Goal: Task Accomplishment & Management: Understand process/instructions

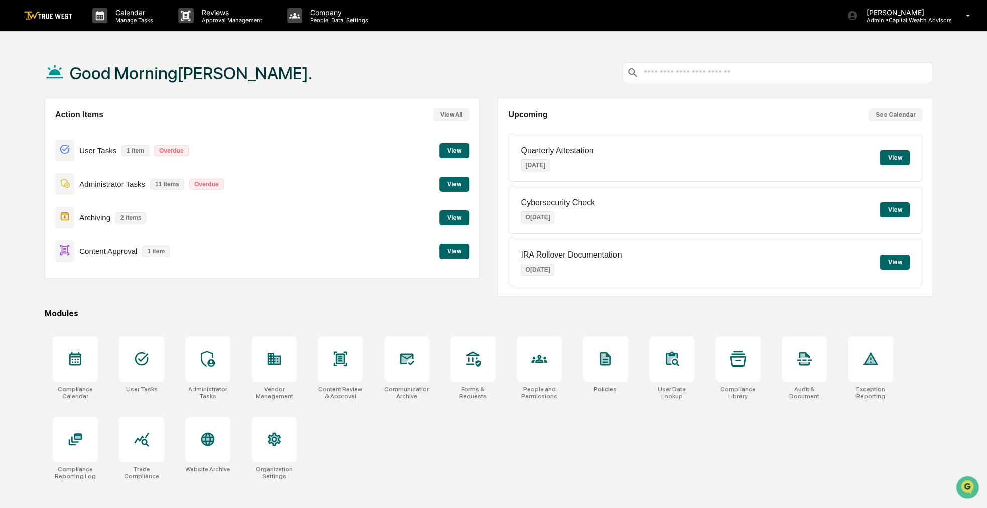
click at [460, 251] on button "View" at bounding box center [454, 251] width 30 height 15
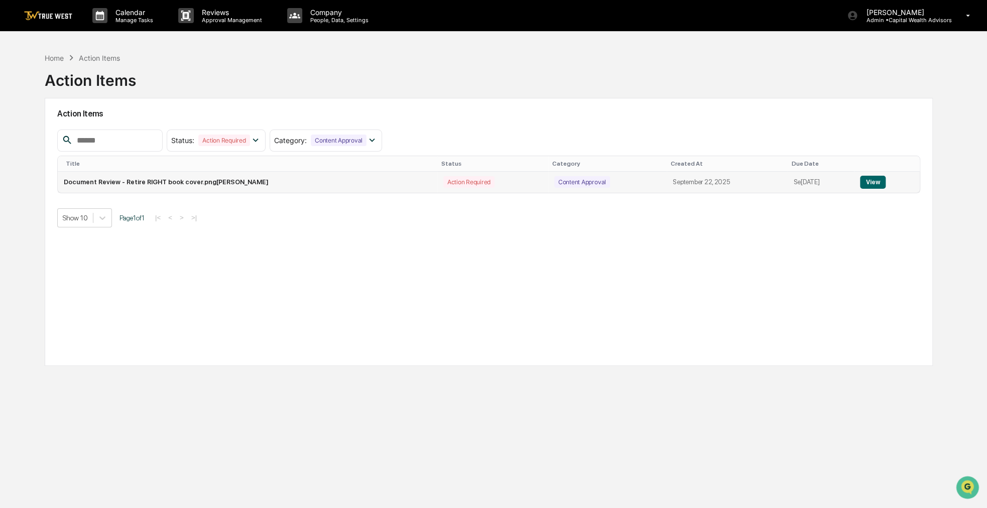
click at [873, 177] on button "View" at bounding box center [873, 182] width 26 height 13
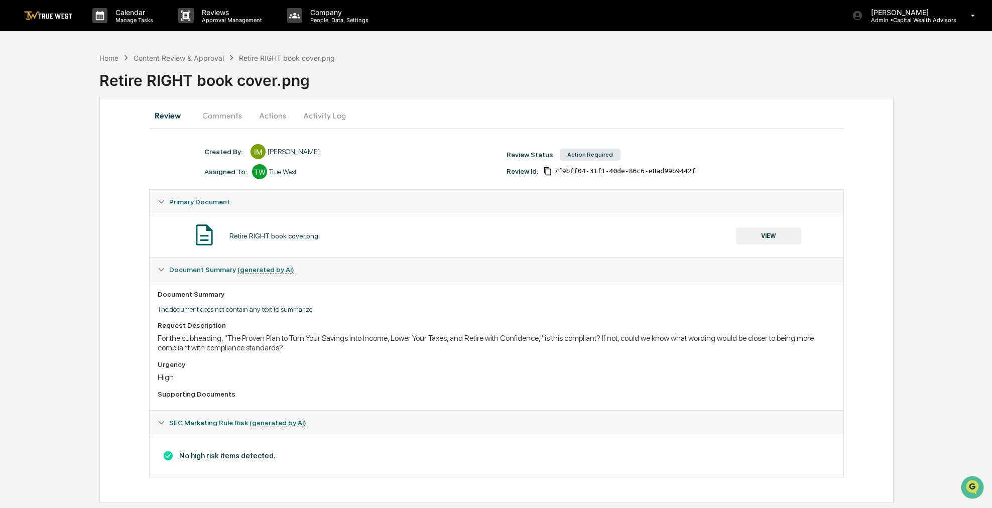
click at [222, 114] on button "Comments" at bounding box center [222, 115] width 56 height 24
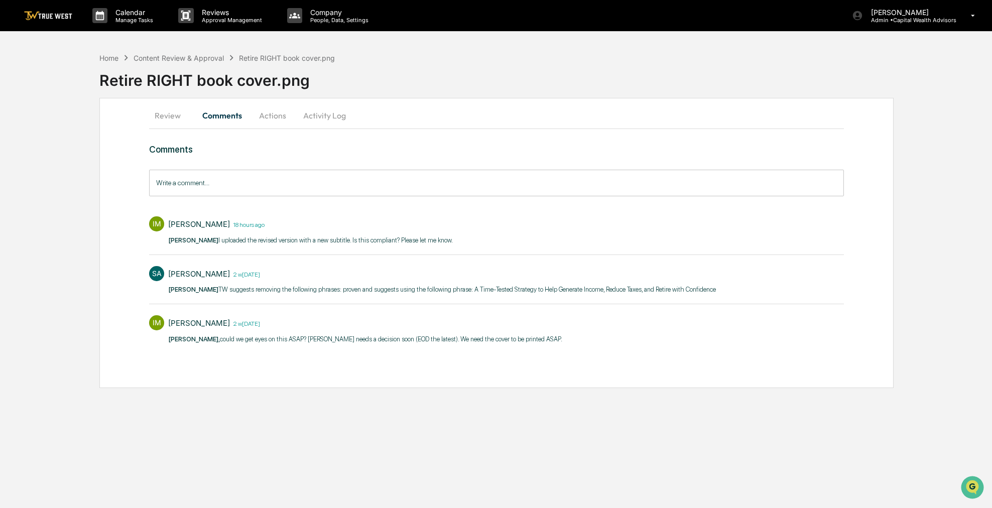
click at [174, 114] on button "Review" at bounding box center [171, 115] width 45 height 24
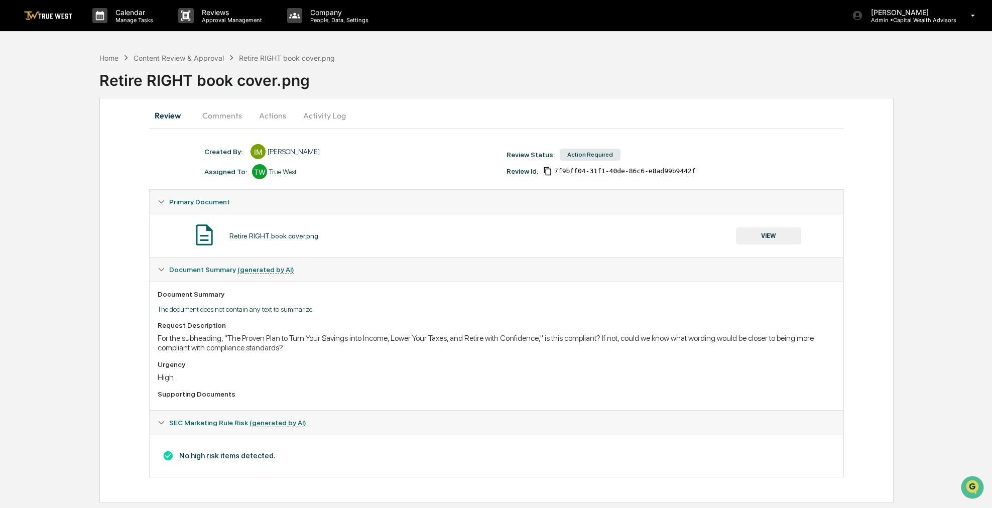
click at [211, 116] on button "Comments" at bounding box center [222, 115] width 56 height 24
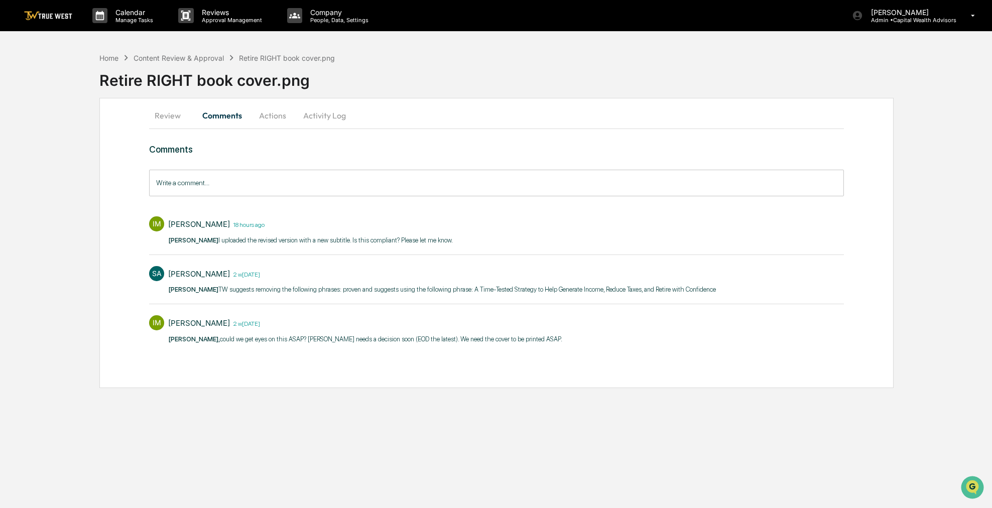
click at [268, 114] on button "Actions" at bounding box center [272, 115] width 45 height 24
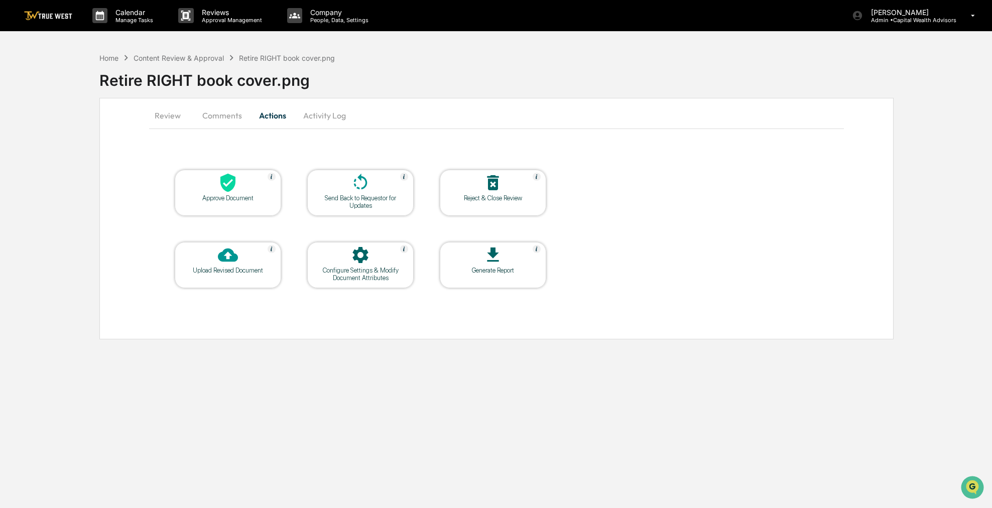
click at [175, 121] on button "Review" at bounding box center [171, 115] width 45 height 24
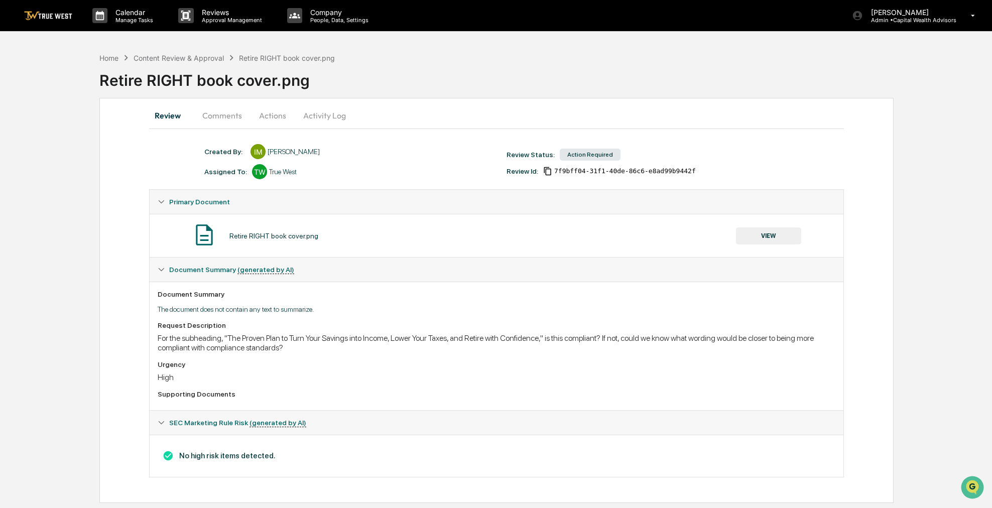
click at [779, 231] on button "VIEW" at bounding box center [768, 235] width 65 height 17
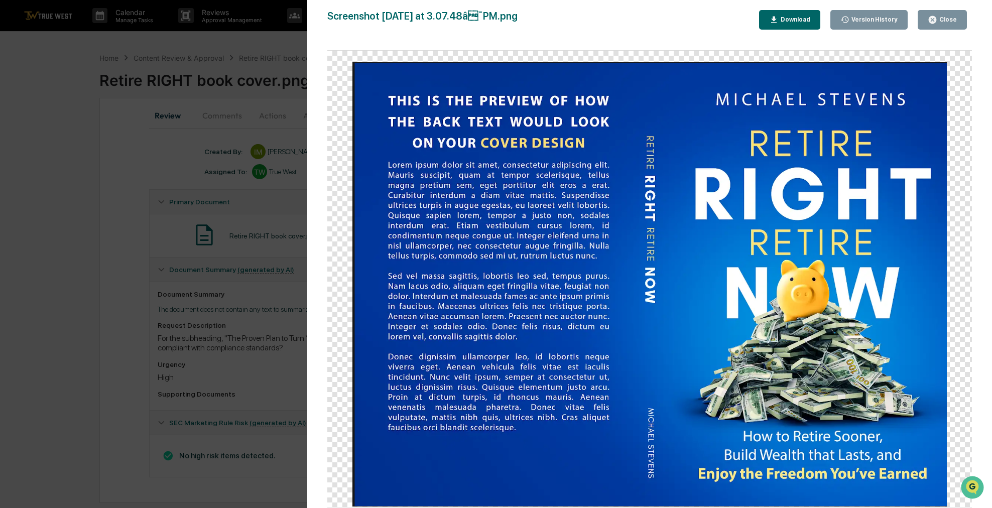
click at [949, 14] on button "Close" at bounding box center [942, 20] width 49 height 20
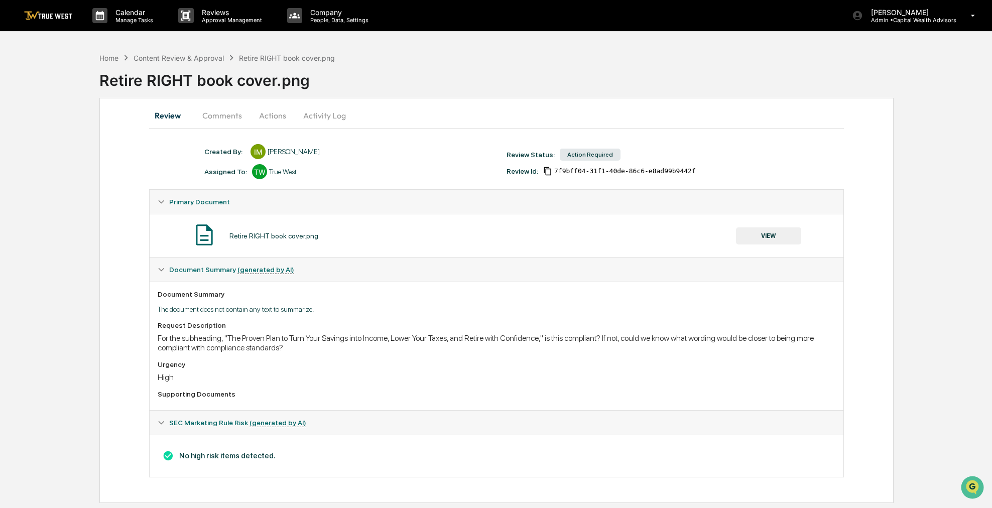
drag, startPoint x: 351, startPoint y: 379, endPoint x: 325, endPoint y: 377, distance: 25.7
click at [325, 377] on div "High" at bounding box center [496, 377] width 677 height 10
drag, startPoint x: 324, startPoint y: 376, endPoint x: 305, endPoint y: 378, distance: 19.2
click at [305, 378] on div "High" at bounding box center [496, 377] width 677 height 10
drag, startPoint x: 306, startPoint y: 368, endPoint x: 291, endPoint y: 369, distance: 15.6
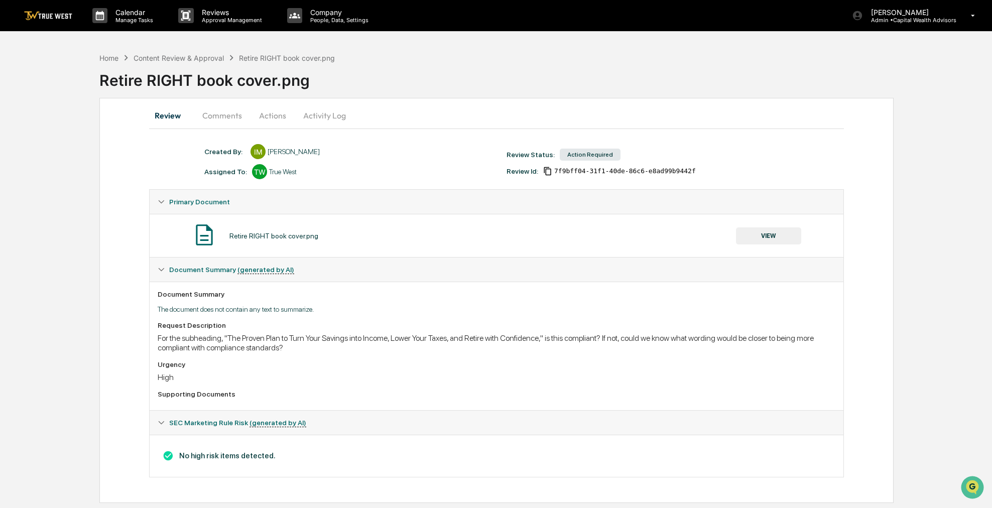
click at [291, 368] on div "Urgency" at bounding box center [496, 364] width 677 height 8
click at [257, 337] on div "For the subheading, "The Proven Plan to Turn Your Savings into Income, Lower Yo…" at bounding box center [496, 342] width 677 height 19
drag, startPoint x: 257, startPoint y: 337, endPoint x: 288, endPoint y: 353, distance: 34.6
click at [288, 353] on div "Request Description For the subheading, "The Proven Plan to Turn Your Savings i…" at bounding box center [496, 361] width 677 height 81
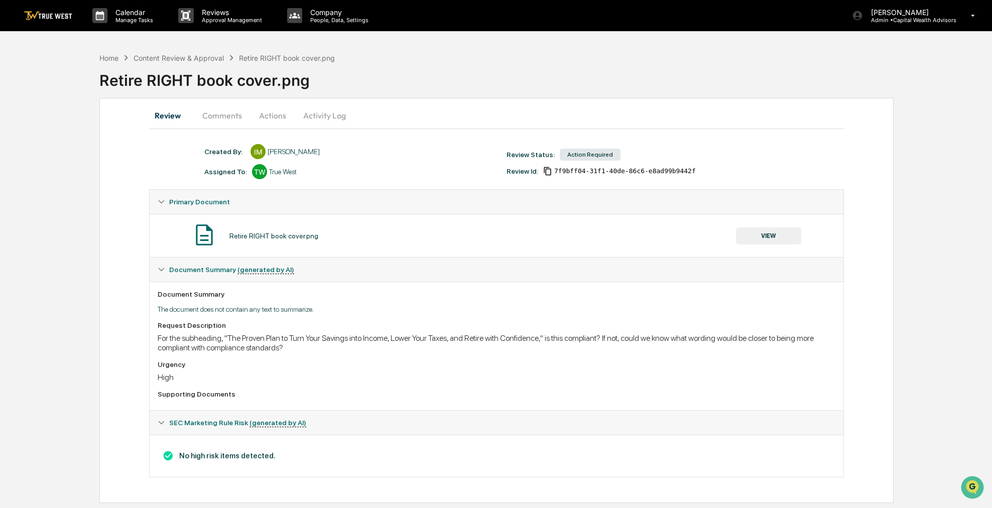
drag, startPoint x: 448, startPoint y: 379, endPoint x: 436, endPoint y: 379, distance: 12.1
click at [436, 379] on div "High" at bounding box center [496, 377] width 677 height 10
drag, startPoint x: 450, startPoint y: 377, endPoint x: 423, endPoint y: 372, distance: 28.0
click at [423, 372] on div "Urgency High" at bounding box center [496, 371] width 677 height 22
drag, startPoint x: 487, startPoint y: 311, endPoint x: 446, endPoint y: 312, distance: 41.2
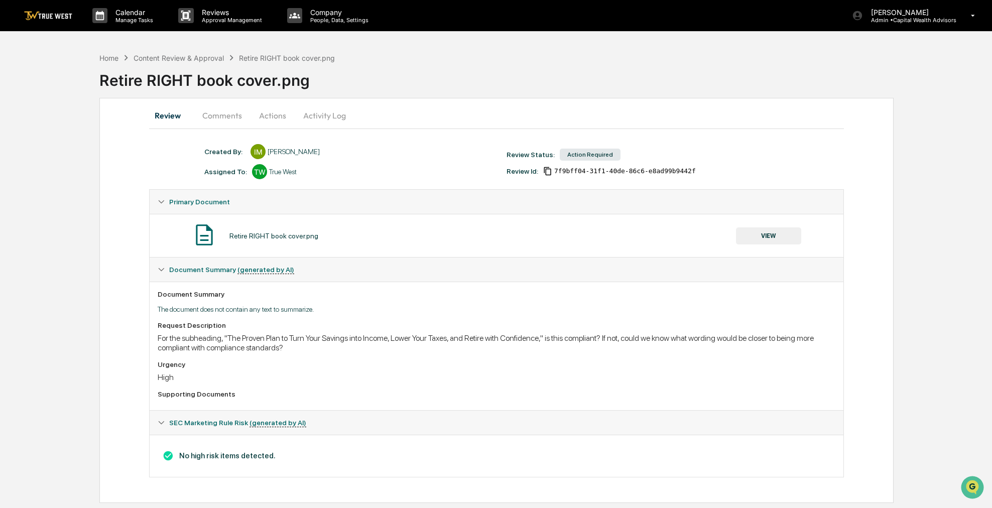
click at [446, 312] on p "The document does not contain any text to summarize." at bounding box center [496, 309] width 677 height 8
click at [385, 218] on div "Retire RIGHT book cover.png VIEW" at bounding box center [496, 235] width 693 height 43
click at [111, 58] on div "Home" at bounding box center [108, 58] width 19 height 9
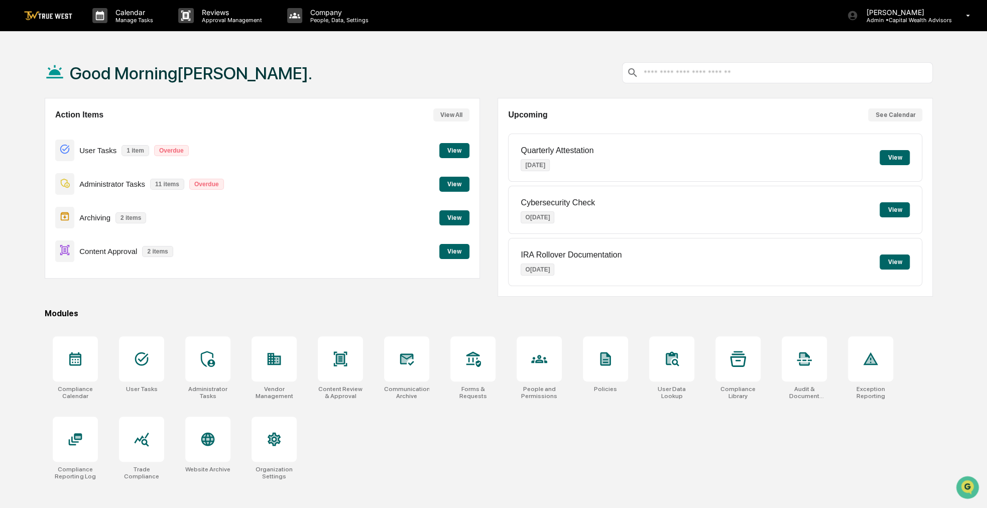
click at [434, 253] on div "Content Approval 2 items View" at bounding box center [262, 251] width 414 height 34
click at [450, 251] on button "View" at bounding box center [454, 251] width 30 height 15
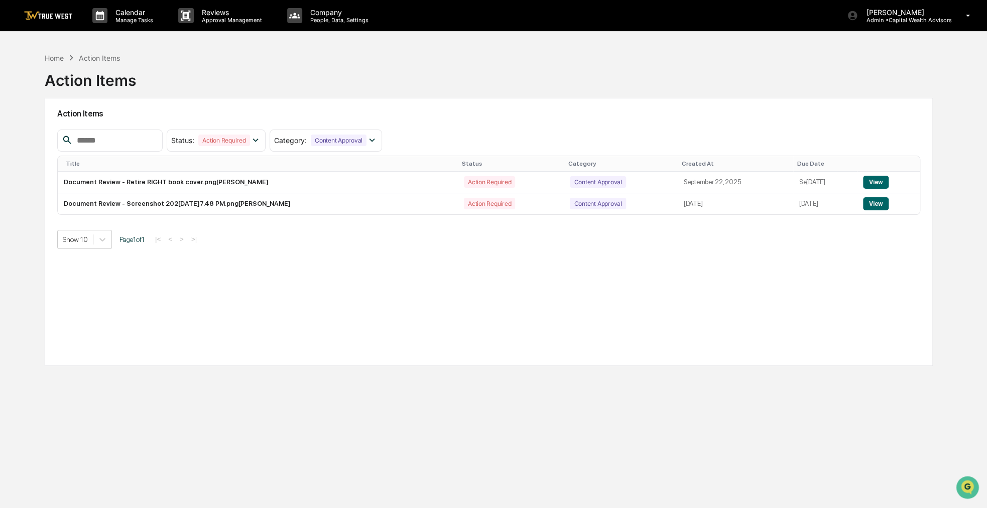
drag, startPoint x: 659, startPoint y: 267, endPoint x: 551, endPoint y: 267, distance: 107.4
click at [551, 267] on div "Action Items Status : Action Required Select/Deselect All Action Required Resol…" at bounding box center [489, 232] width 888 height 268
click at [880, 205] on button "View" at bounding box center [876, 203] width 26 height 13
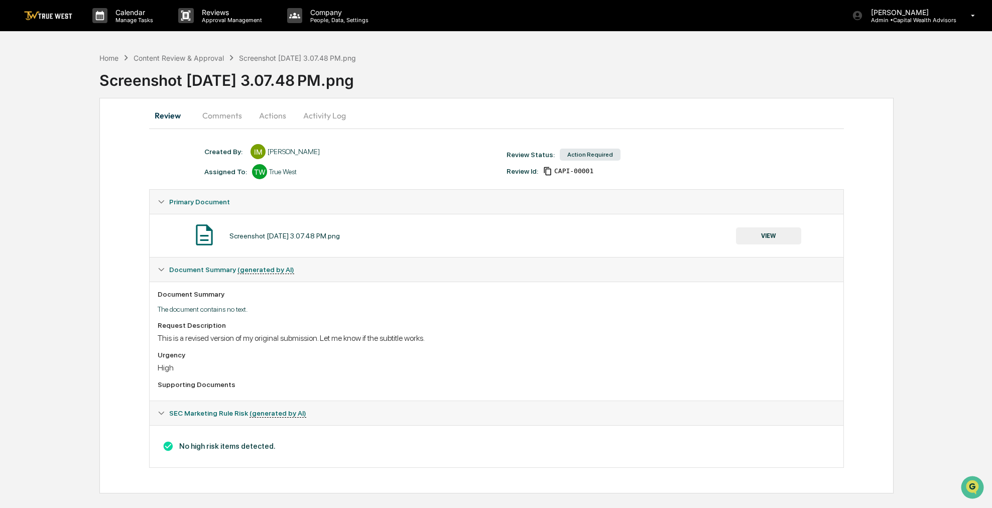
click at [763, 234] on button "VIEW" at bounding box center [768, 235] width 65 height 17
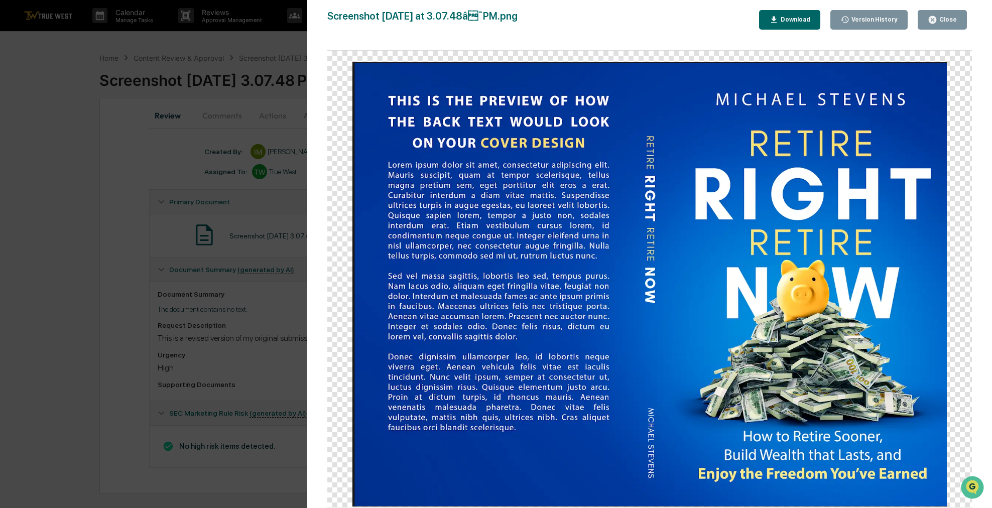
click at [71, 169] on div "Version History 09[DATE]:11 P[PERSON_NAME] Screenshot 20[DATE]t 3.07.48â¯PM.pn…" at bounding box center [496, 254] width 992 height 508
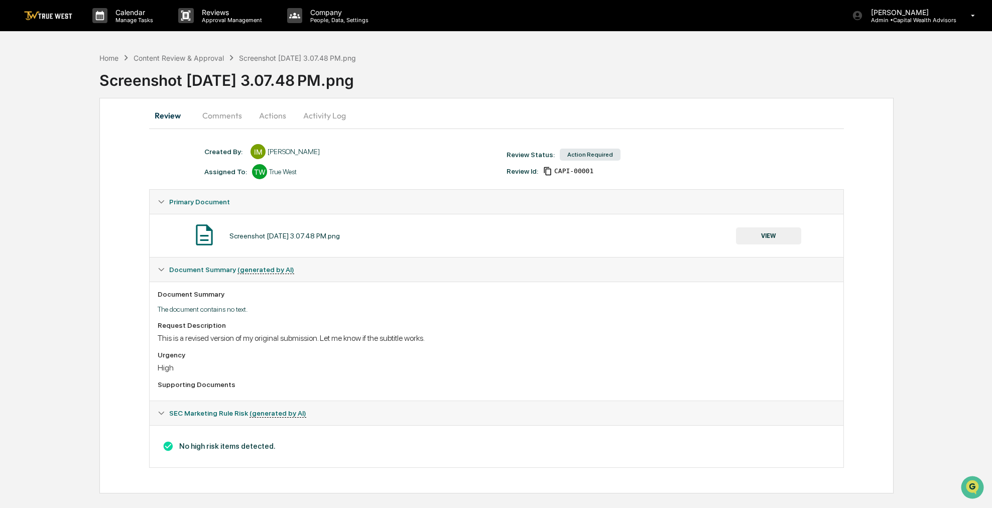
click at [753, 237] on button "VIEW" at bounding box center [768, 235] width 65 height 17
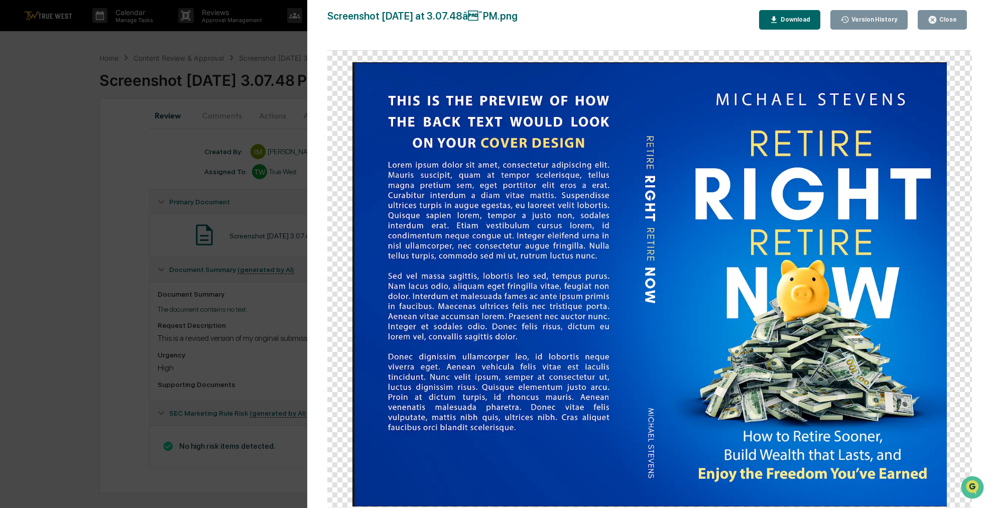
click at [92, 170] on div "Version History 09[DATE]:11 P[PERSON_NAME] Screenshot 20[DATE]t 3.07.48â¯PM.pn…" at bounding box center [496, 254] width 992 height 508
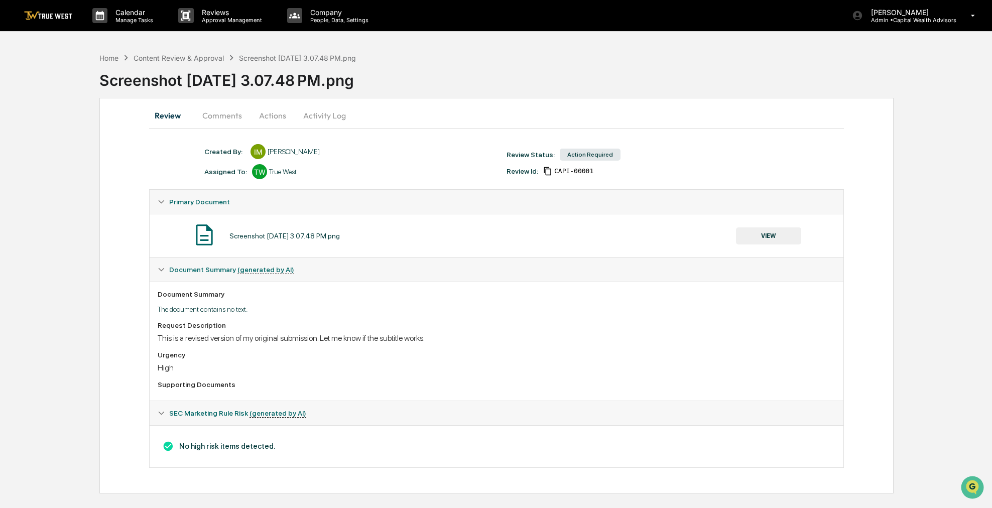
click at [773, 232] on button "VIEW" at bounding box center [768, 235] width 65 height 17
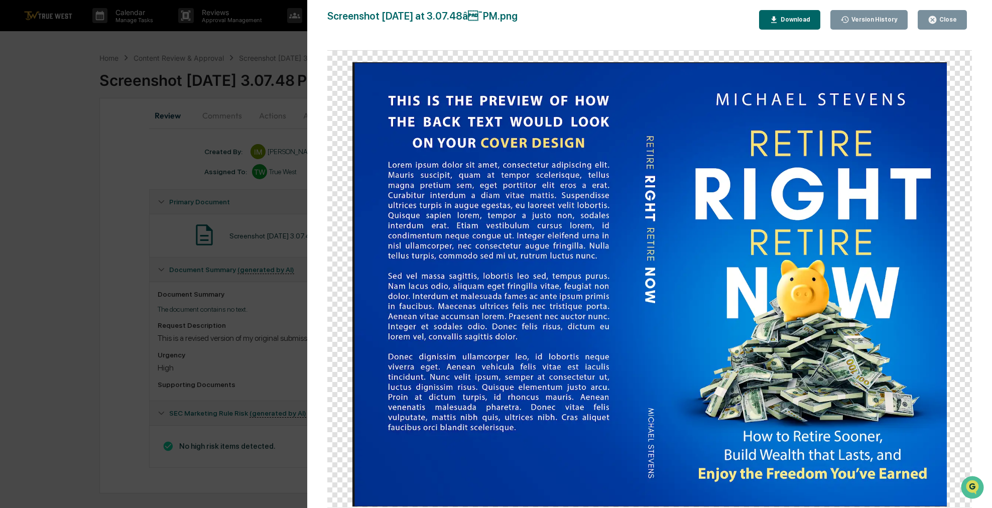
click at [52, 123] on div "Version History 09[DATE]:11 P[PERSON_NAME] Screenshot 20[DATE]t 3.07.48â¯PM.pn…" at bounding box center [496, 254] width 992 height 508
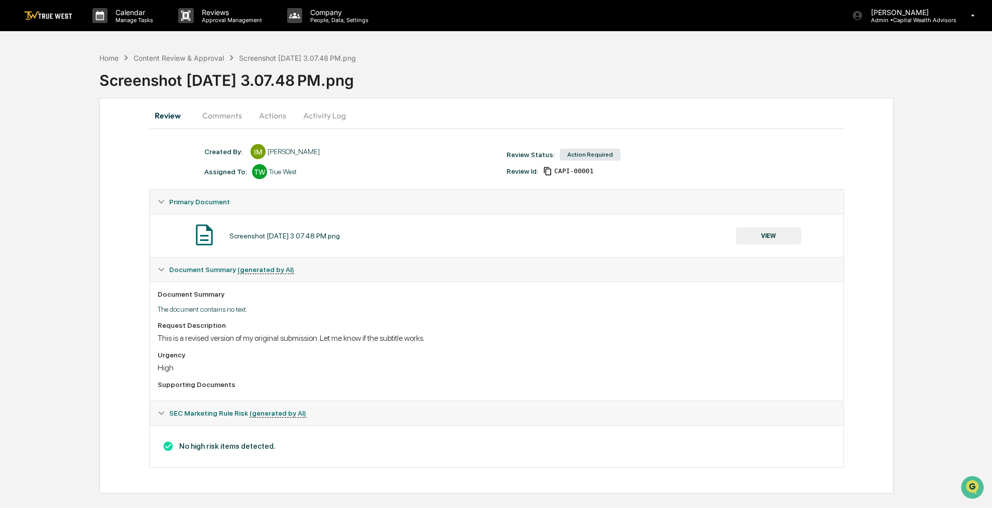
click at [94, 102] on div "Home Content Review & Approval Screenshot 20[DATE]07.48 PM.png Screenshot 20[DA…" at bounding box center [496, 271] width 992 height 446
click at [108, 55] on div "Home" at bounding box center [108, 58] width 19 height 9
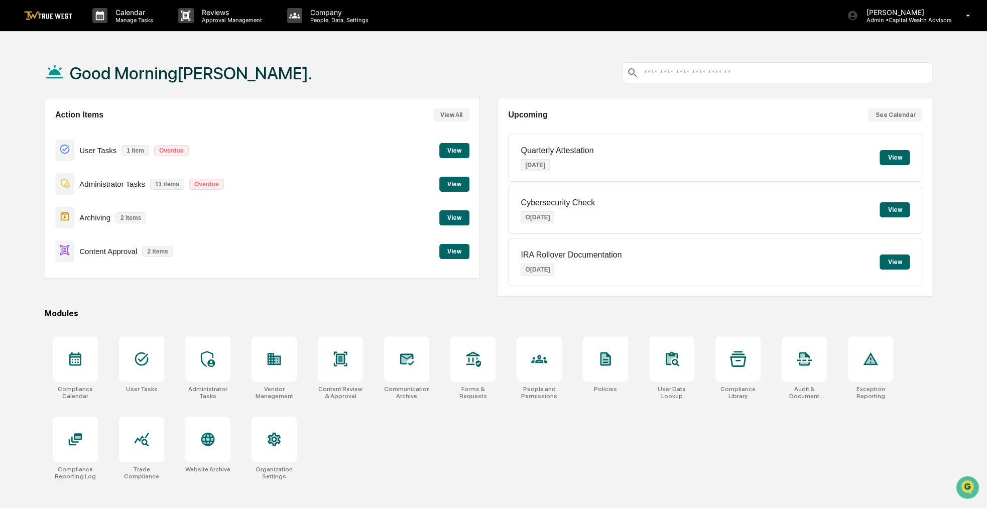
drag, startPoint x: 312, startPoint y: 323, endPoint x: 267, endPoint y: 324, distance: 45.2
click at [267, 324] on div "Good Morning,[PERSON_NAME]. Action Items View All User Tasks 1 item Overdue Vie…" at bounding box center [489, 302] width 918 height 508
click at [447, 254] on button "View" at bounding box center [454, 251] width 30 height 15
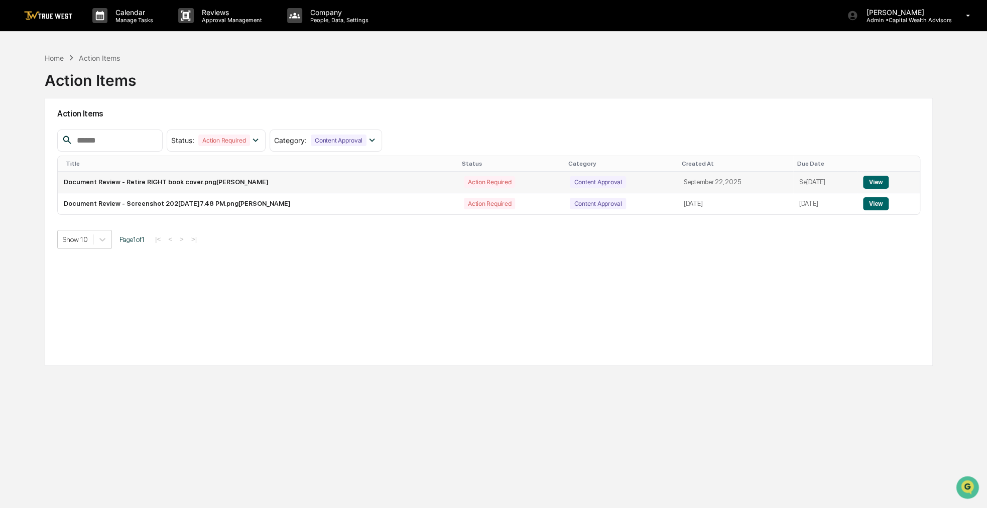
click at [877, 181] on button "View" at bounding box center [876, 182] width 26 height 13
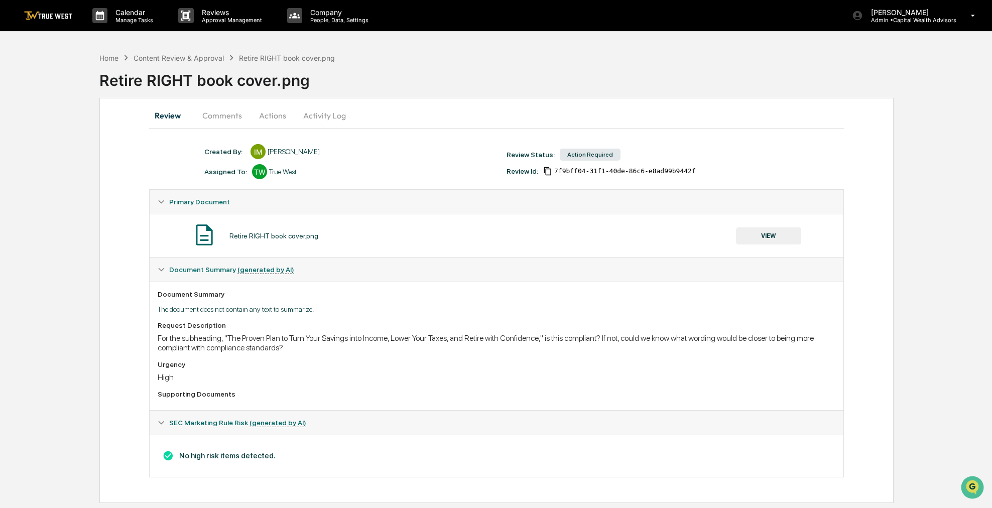
click at [754, 232] on button "VIEW" at bounding box center [768, 235] width 65 height 17
